Goal: Information Seeking & Learning: Learn about a topic

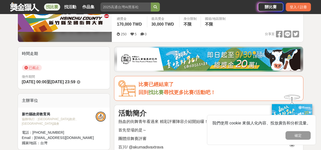
scroll to position [116, 0]
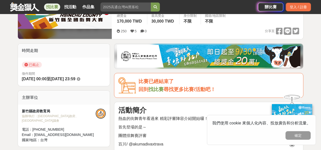
click at [155, 87] on link "找比賽" at bounding box center [155, 90] width 15 height 6
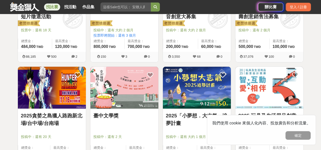
scroll to position [294, 0]
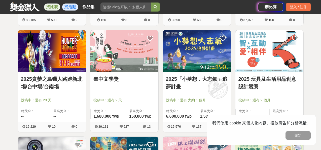
click at [69, 7] on link "找活動" at bounding box center [70, 7] width 16 height 7
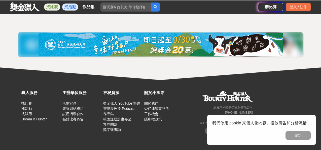
click at [54, 6] on link "找比賽" at bounding box center [52, 7] width 16 height 7
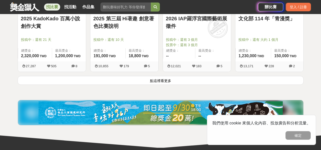
scroll to position [679, 0]
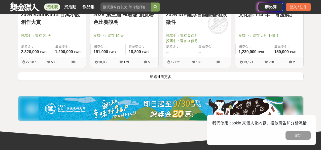
click at [64, 78] on button "點這裡看更多" at bounding box center [161, 76] width 286 height 9
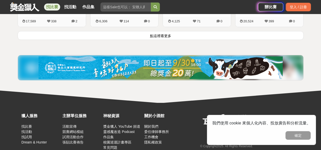
scroll to position [1368, 0]
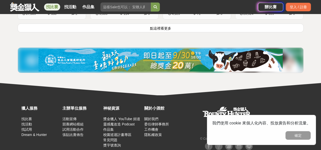
click at [63, 29] on button "點這裡看更多" at bounding box center [161, 28] width 286 height 9
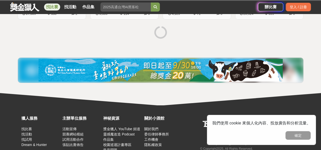
click at [119, 9] on input "search" at bounding box center [125, 7] width 50 height 9
type input "h"
type input "街舞"
click at [151, 3] on button "submit" at bounding box center [155, 7] width 9 height 9
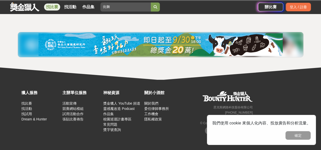
scroll to position [93, 0]
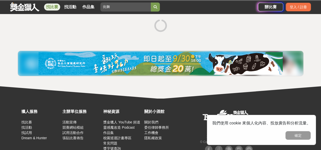
click at [156, 7] on icon "submit" at bounding box center [155, 7] width 4 height 4
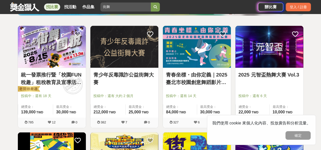
scroll to position [128, 0]
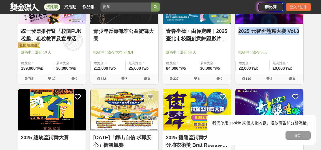
click at [152, 46] on div at bounding box center [125, 45] width 65 height 6
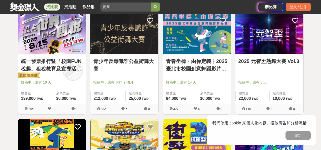
scroll to position [94, 0]
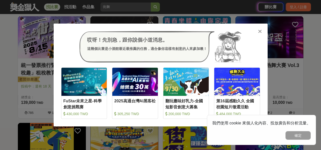
click at [261, 31] on icon at bounding box center [260, 31] width 4 height 5
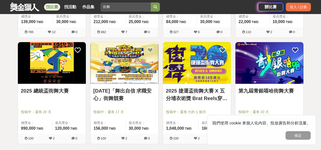
scroll to position [189, 0]
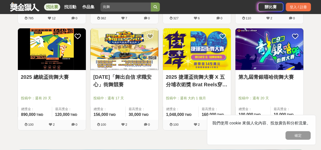
click at [50, 80] on link "2025 總統盃街舞大賽" at bounding box center [52, 77] width 62 height 8
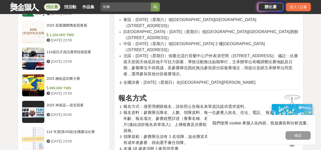
scroll to position [437, 0]
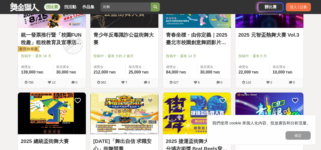
scroll to position [97, 0]
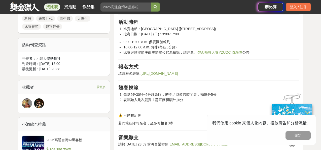
scroll to position [317, 0]
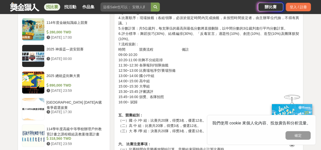
scroll to position [544, 0]
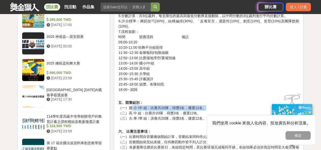
drag, startPoint x: 131, startPoint y: 97, endPoint x: 211, endPoint y: 99, distance: 80.3
click at [211, 99] on p "五、競賽組別： （一）國 小 /中 組：比賽共20隊，得獎3名，優選12名。 （二）高 中 組：比賽共20隊，得獎3名，優選12名。 （三）大 專 /學 組：…" at bounding box center [208, 108] width 181 height 26
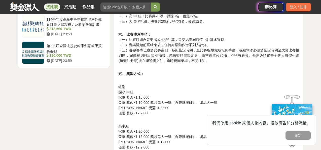
scroll to position [640, 0]
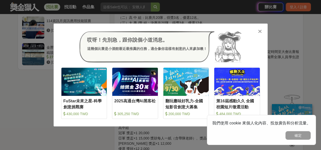
click at [260, 32] on icon at bounding box center [260, 31] width 4 height 5
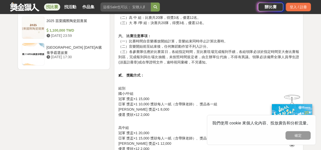
click at [156, 87] on p "組別 國小/中組 冠軍 獎盃×1 15,000 亞軍 獎盃×1 10,000 獎狀每人一紙（含帶隊老師）、獎品各一組 季軍 獎盃×1 8,000 優選 獎狀×…" at bounding box center [208, 99] width 181 height 37
drag, startPoint x: 118, startPoint y: 83, endPoint x: 139, endPoint y: 84, distance: 20.6
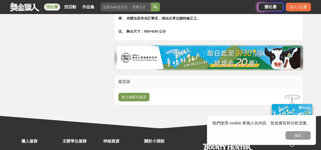
scroll to position [1011, 0]
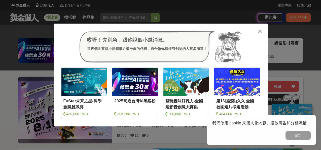
click at [258, 31] on icon at bounding box center [260, 31] width 4 height 5
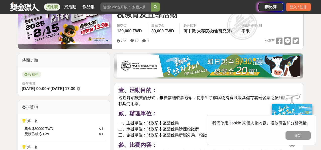
scroll to position [105, 0]
